Goal: Check status: Check status

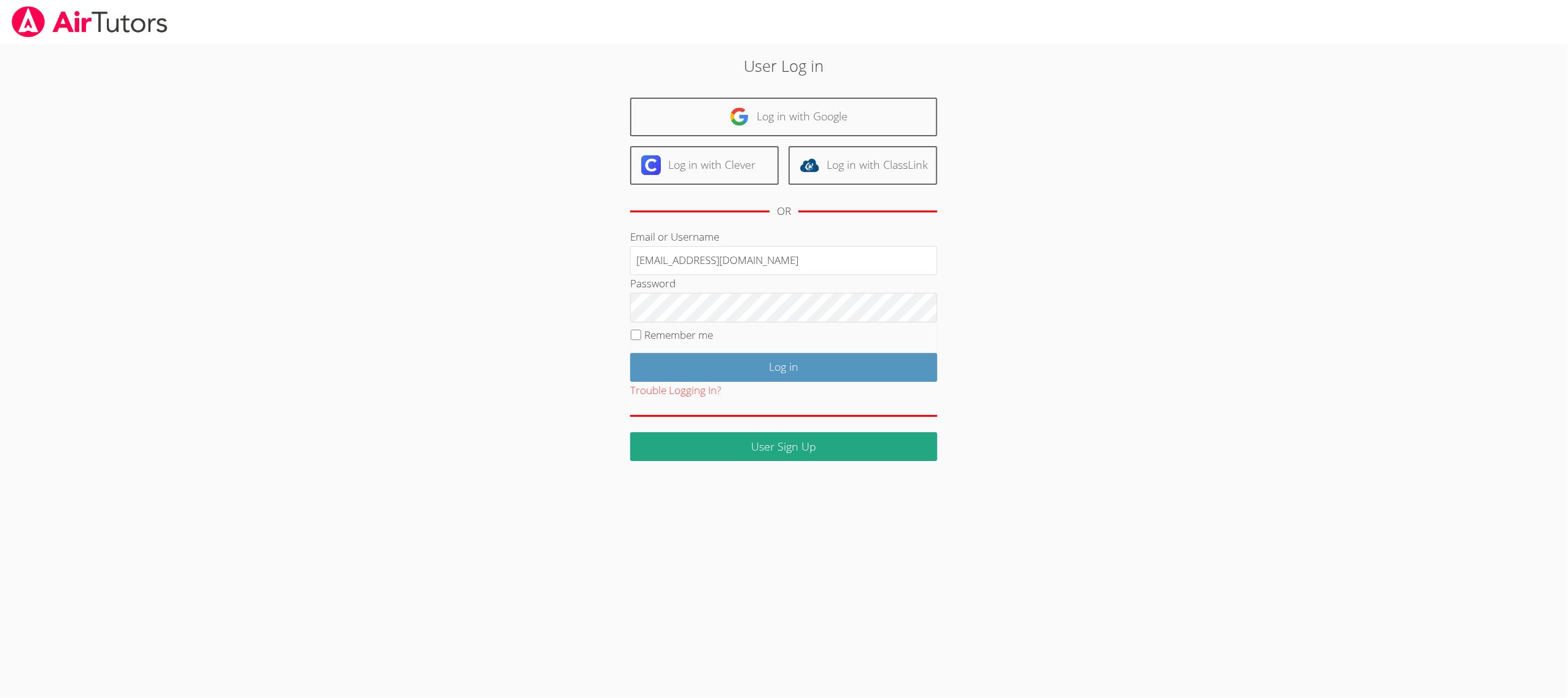
type input "[EMAIL_ADDRESS][DOMAIN_NAME]"
click at [675, 375] on input "Log in" at bounding box center [784, 367] width 307 height 29
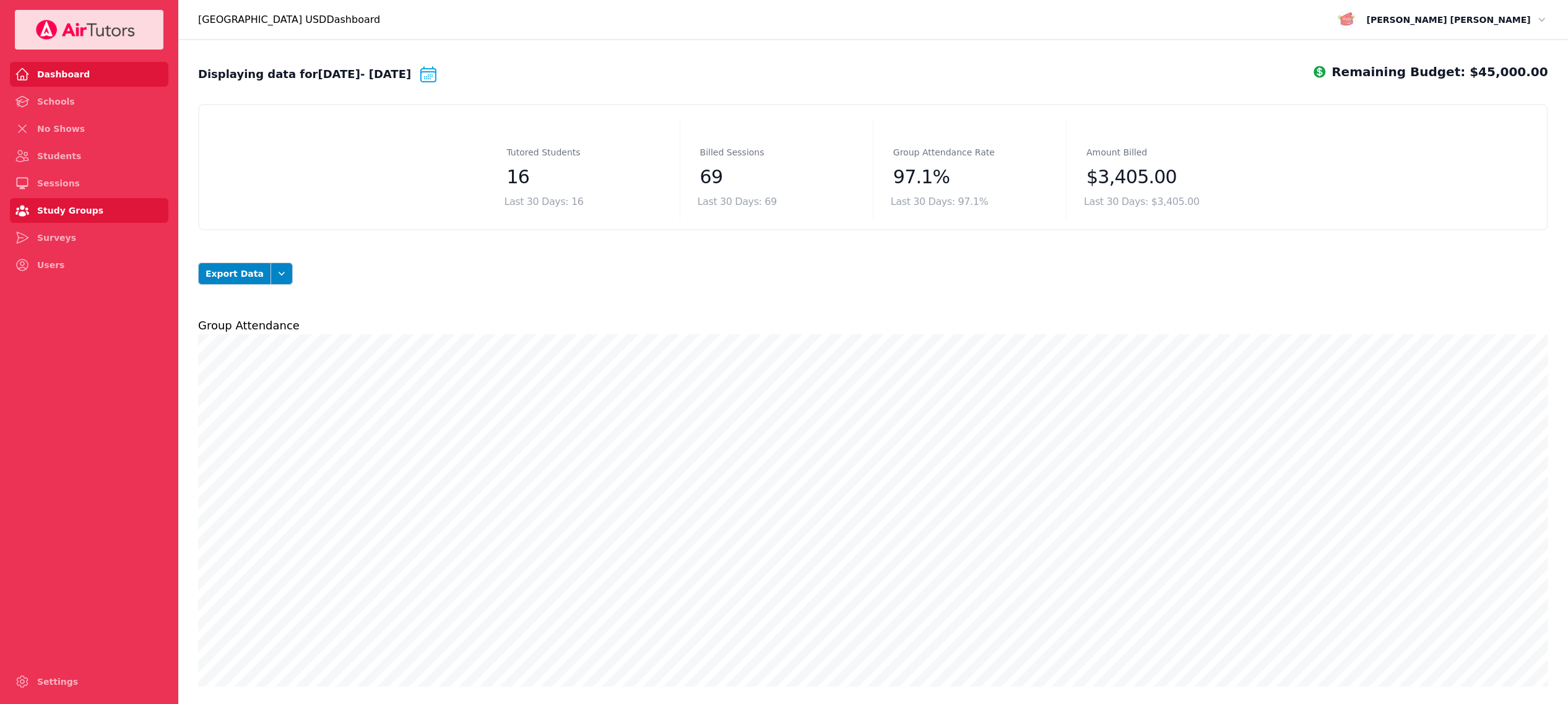
click at [53, 208] on link "Study Groups" at bounding box center [90, 211] width 159 height 25
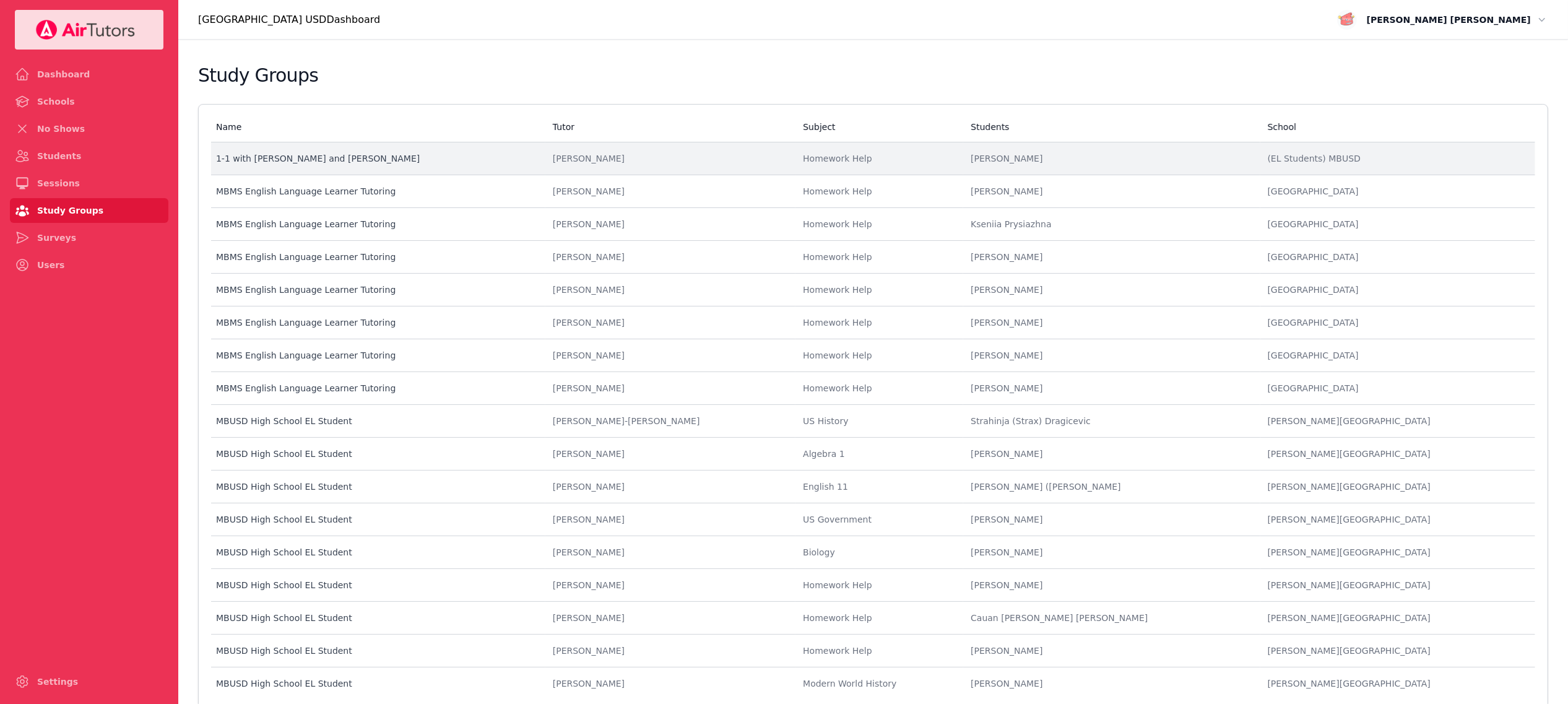
click at [660, 168] on td "Tutor [PERSON_NAME]" at bounding box center [670, 159] width 250 height 33
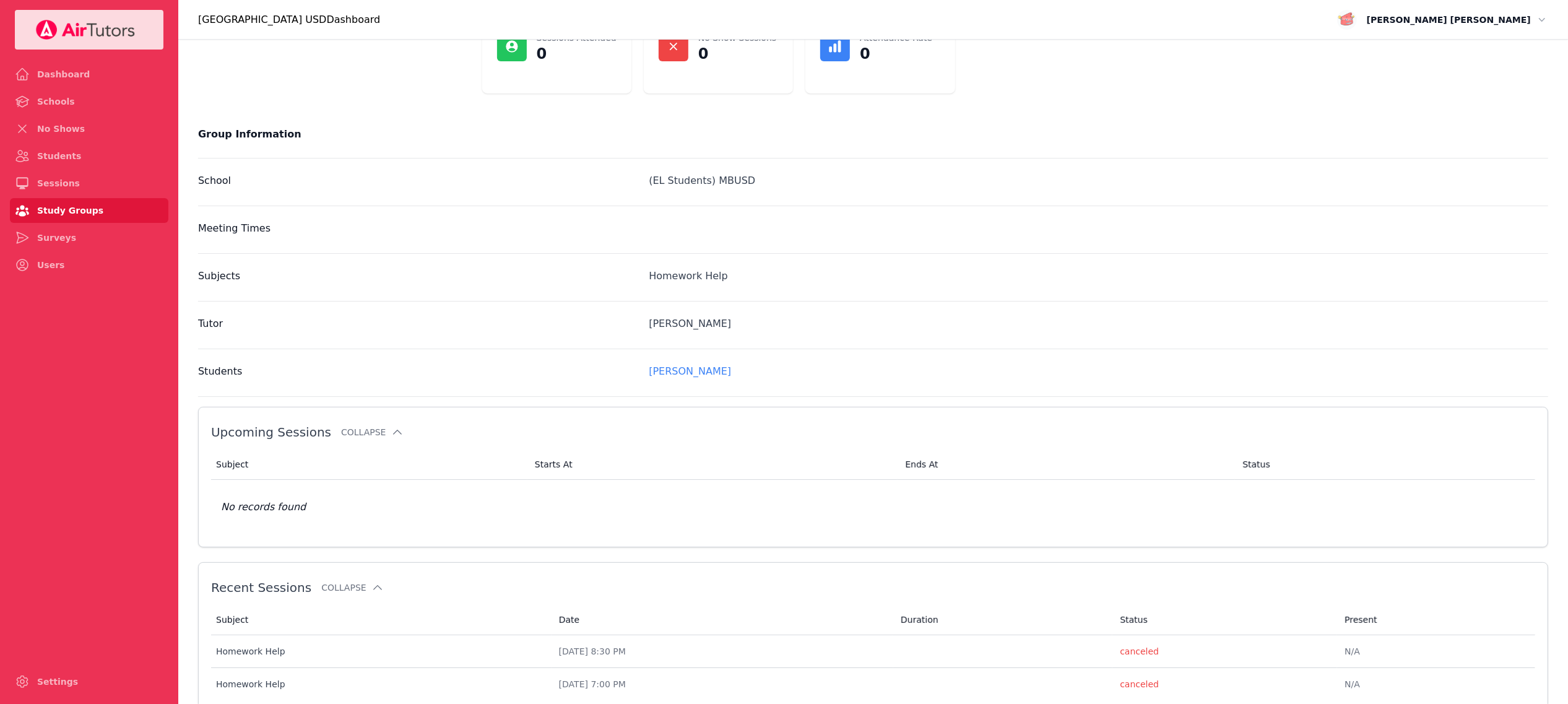
scroll to position [141, 0]
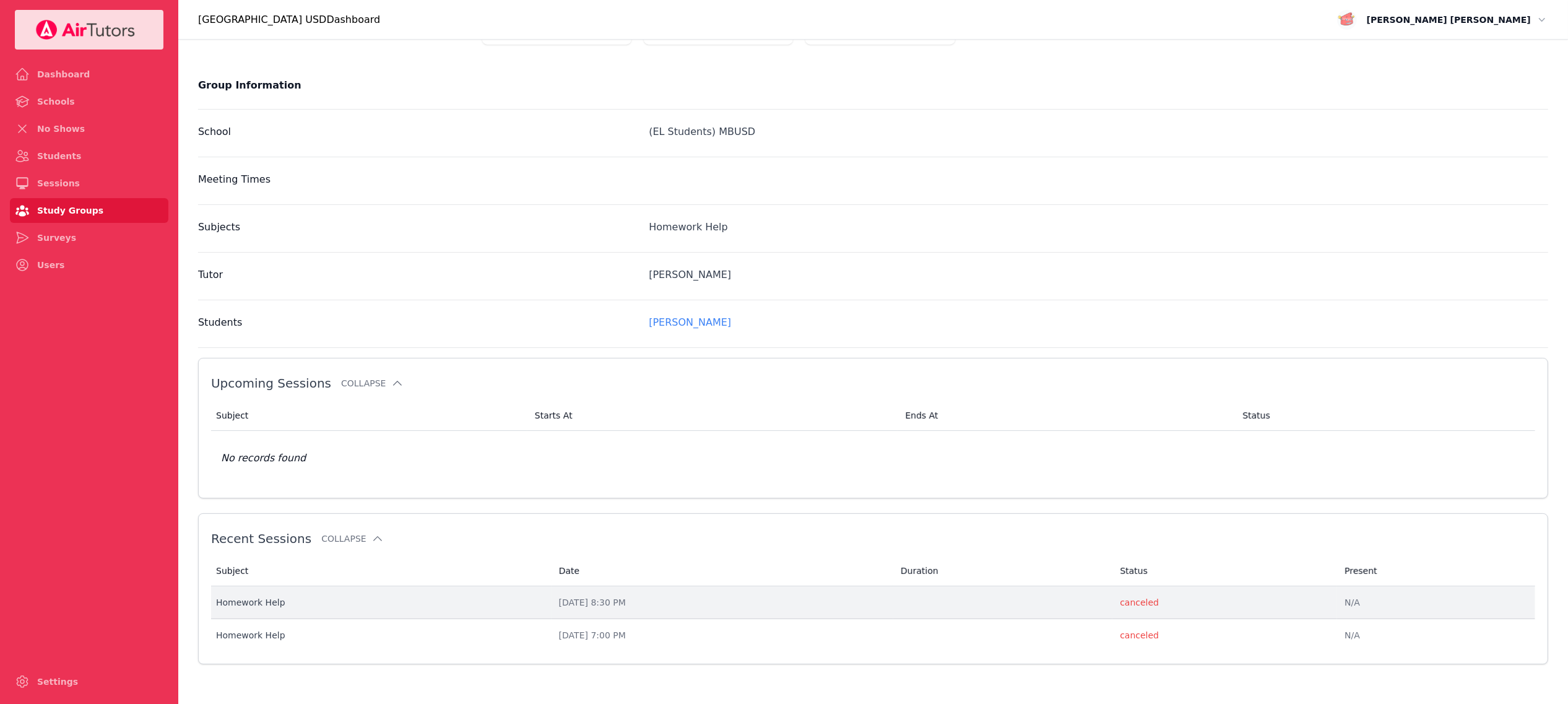
click at [793, 595] on td "Date [DATE] 8:30 PM" at bounding box center [722, 603] width 342 height 33
